Goal: Information Seeking & Learning: Learn about a topic

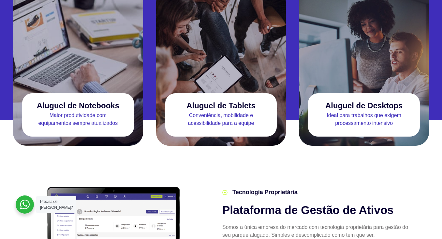
scroll to position [649, 0]
click at [83, 112] on p "Maior produtividade com equipamentos sempre atualizados" at bounding box center [78, 120] width 112 height 16
click at [90, 101] on h3 "Aluguel de Notebooks" at bounding box center [78, 105] width 82 height 9
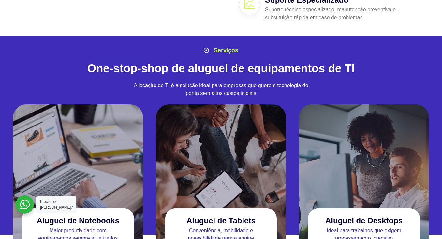
click at [98, 108] on div at bounding box center [78, 154] width 130 height 98
click at [98, 109] on div at bounding box center [78, 154] width 130 height 98
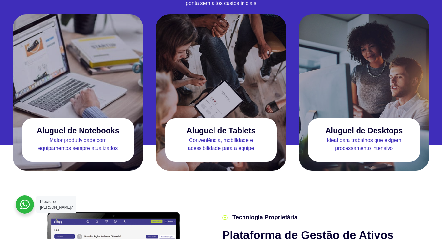
scroll to position [603, 0]
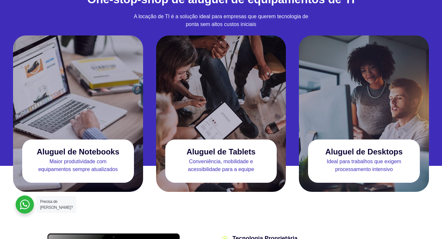
click at [108, 148] on h3 "Aluguel de Notebooks" at bounding box center [78, 152] width 82 height 9
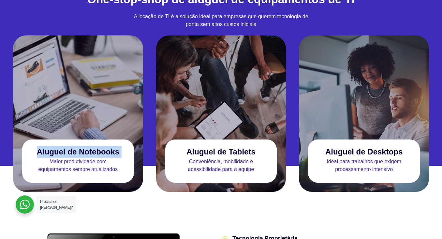
click at [108, 148] on h3 "Aluguel de Notebooks" at bounding box center [78, 152] width 82 height 9
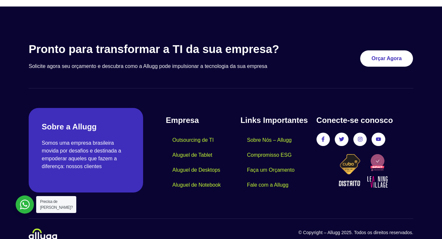
scroll to position [1615, 0]
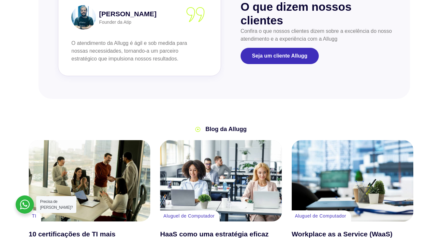
click at [225, 125] on span "Blog da Allugg" at bounding box center [225, 129] width 43 height 9
click at [254, 108] on section "Blog da Allugg TI 10 certificações de TI mais valorizadas em 2025 Em um ambient…" at bounding box center [221, 215] width 442 height 218
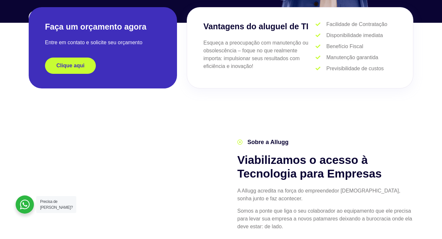
scroll to position [0, 0]
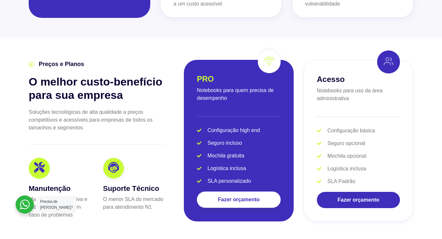
scroll to position [1143, 0]
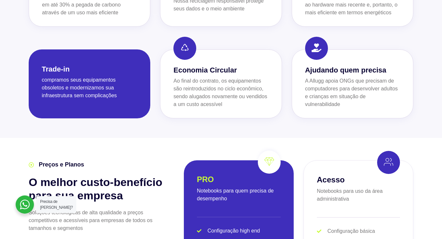
click at [209, 65] on h3 "Economia Circular" at bounding box center [220, 70] width 95 height 11
click at [189, 40] on icon at bounding box center [185, 45] width 10 height 10
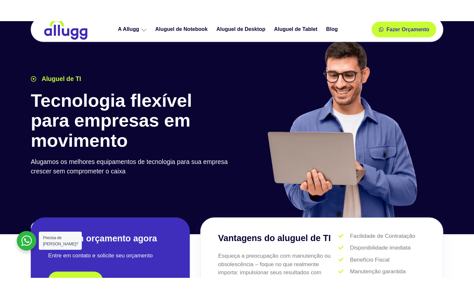
scroll to position [0, 0]
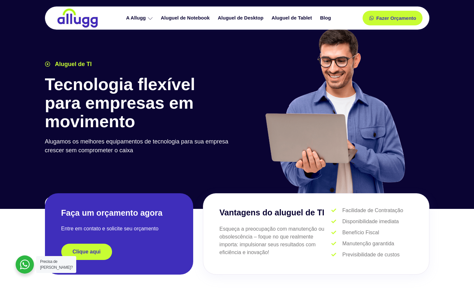
click at [266, 68] on img at bounding box center [335, 110] width 144 height 166
click at [395, 66] on img at bounding box center [335, 110] width 144 height 166
click at [300, 125] on img at bounding box center [335, 110] width 144 height 166
click at [285, 71] on img at bounding box center [335, 110] width 144 height 166
click at [346, 128] on img at bounding box center [335, 110] width 144 height 166
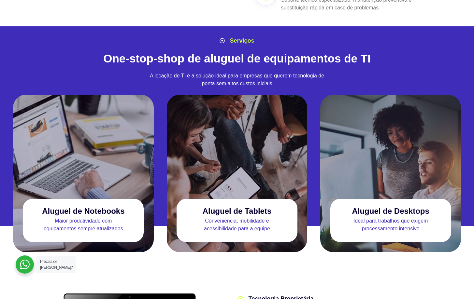
scroll to position [542, 0]
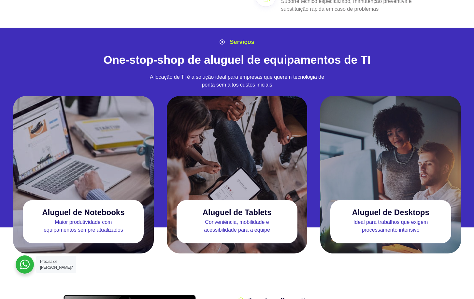
click at [98, 173] on div at bounding box center [83, 145] width 141 height 98
drag, startPoint x: 104, startPoint y: 202, endPoint x: 129, endPoint y: 204, distance: 25.5
click at [104, 208] on h3 "Aluguel de Notebooks" at bounding box center [83, 212] width 82 height 9
click at [230, 219] on p "Conveniência, mobilidade e acessibilidade para a equipe" at bounding box center [237, 227] width 121 height 16
click at [287, 130] on div at bounding box center [237, 145] width 141 height 98
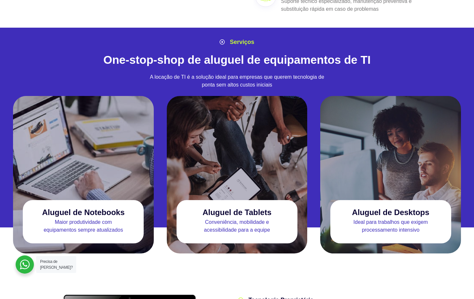
click at [402, 186] on div at bounding box center [390, 175] width 141 height 158
click at [389, 219] on p "Ideal para trabalhos que exigem processamento intensivo" at bounding box center [390, 227] width 121 height 16
click at [264, 38] on div "Serviços One-stop-shop de aluguel de equipamentos de TI A locação de TI é a sol…" at bounding box center [237, 66] width 391 height 62
drag, startPoint x: 43, startPoint y: 202, endPoint x: 126, endPoint y: 204, distance: 83.1
click at [126, 207] on div "Aluguel de Notebooks" at bounding box center [83, 213] width 121 height 12
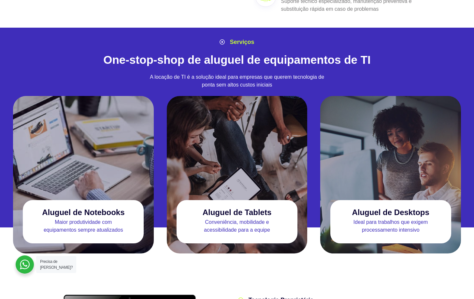
click at [51, 219] on p "Maior produtividade com equipamentos sempre atualizados" at bounding box center [83, 227] width 121 height 16
drag, startPoint x: 43, startPoint y: 207, endPoint x: 123, endPoint y: 222, distance: 82.1
click at [123, 222] on div "Maior produtividade com equipamentos sempre atualizados" at bounding box center [83, 229] width 121 height 20
click at [117, 225] on div "Maior produtividade com equipamentos sempre atualizados" at bounding box center [83, 229] width 121 height 20
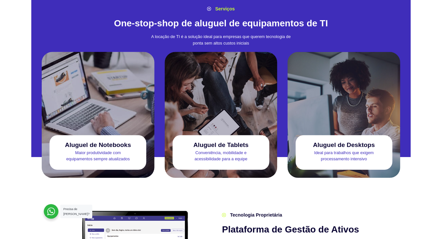
scroll to position [574, 0]
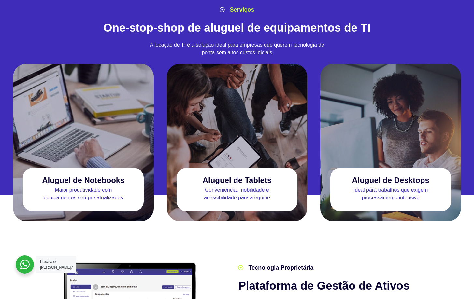
click at [107, 195] on div "Aluguel de Notebooks Maior produtividade com equipamentos sempre atualizados" at bounding box center [83, 189] width 121 height 43
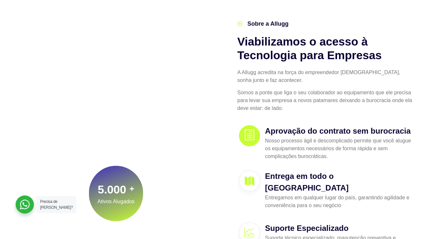
scroll to position [0, 0]
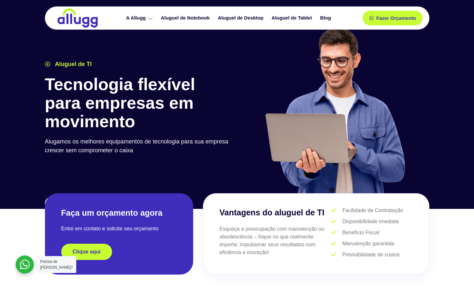
drag, startPoint x: 383, startPoint y: 215, endPoint x: 409, endPoint y: 216, distance: 26.4
click at [409, 216] on li "Facilidade de Contratação" at bounding box center [371, 211] width 81 height 9
drag, startPoint x: 381, startPoint y: 235, endPoint x: 393, endPoint y: 238, distance: 11.7
click at [390, 238] on li "Benefício Fiscal" at bounding box center [371, 233] width 81 height 9
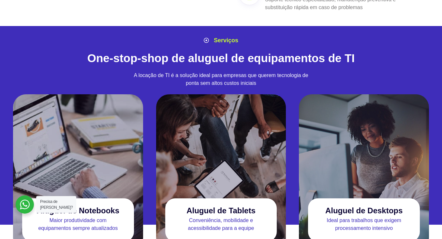
scroll to position [548, 0]
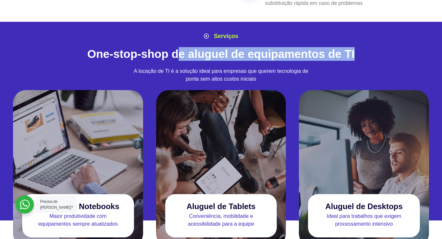
drag, startPoint x: 206, startPoint y: 44, endPoint x: 365, endPoint y: 47, distance: 159.3
click at [362, 47] on h2 "One-stop-shop de aluguel de equipamentos de TI" at bounding box center [221, 54] width 384 height 14
click at [365, 47] on h2 "One-stop-shop de aluguel de equipamentos de TI" at bounding box center [221, 54] width 384 height 14
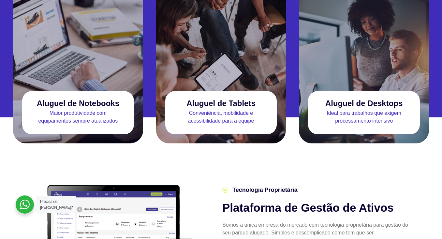
scroll to position [723, 0]
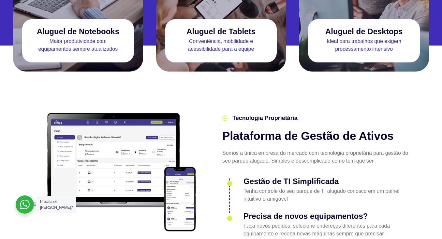
click at [262, 129] on h2 "Plataforma de Gestão de Ativos" at bounding box center [316, 136] width 188 height 14
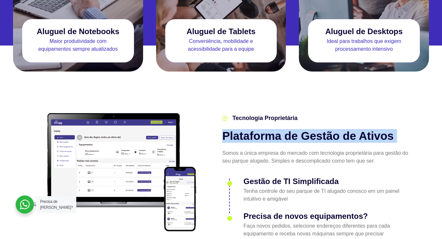
click at [262, 129] on h2 "Plataforma de Gestão de Ativos" at bounding box center [316, 136] width 188 height 14
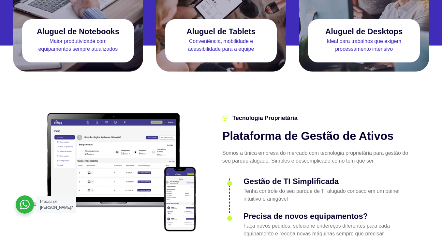
click at [232, 72] on section "Tecnologia Proprietária Plataforma de Gestão de Ativos Somos a única empresa do…" at bounding box center [221, 173] width 442 height 202
